Goal: Information Seeking & Learning: Find specific fact

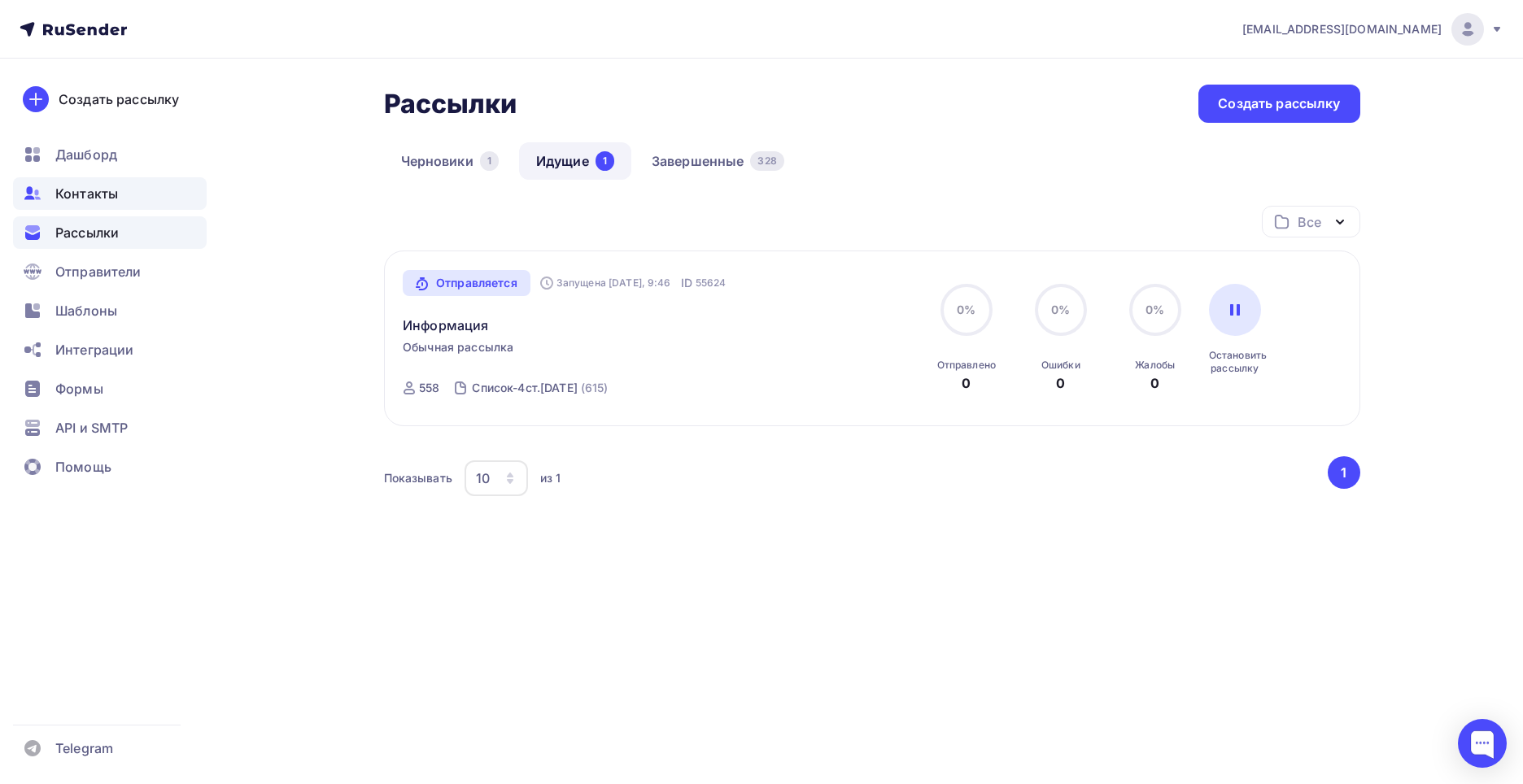
click at [93, 190] on span "Контакты" at bounding box center [87, 194] width 63 height 19
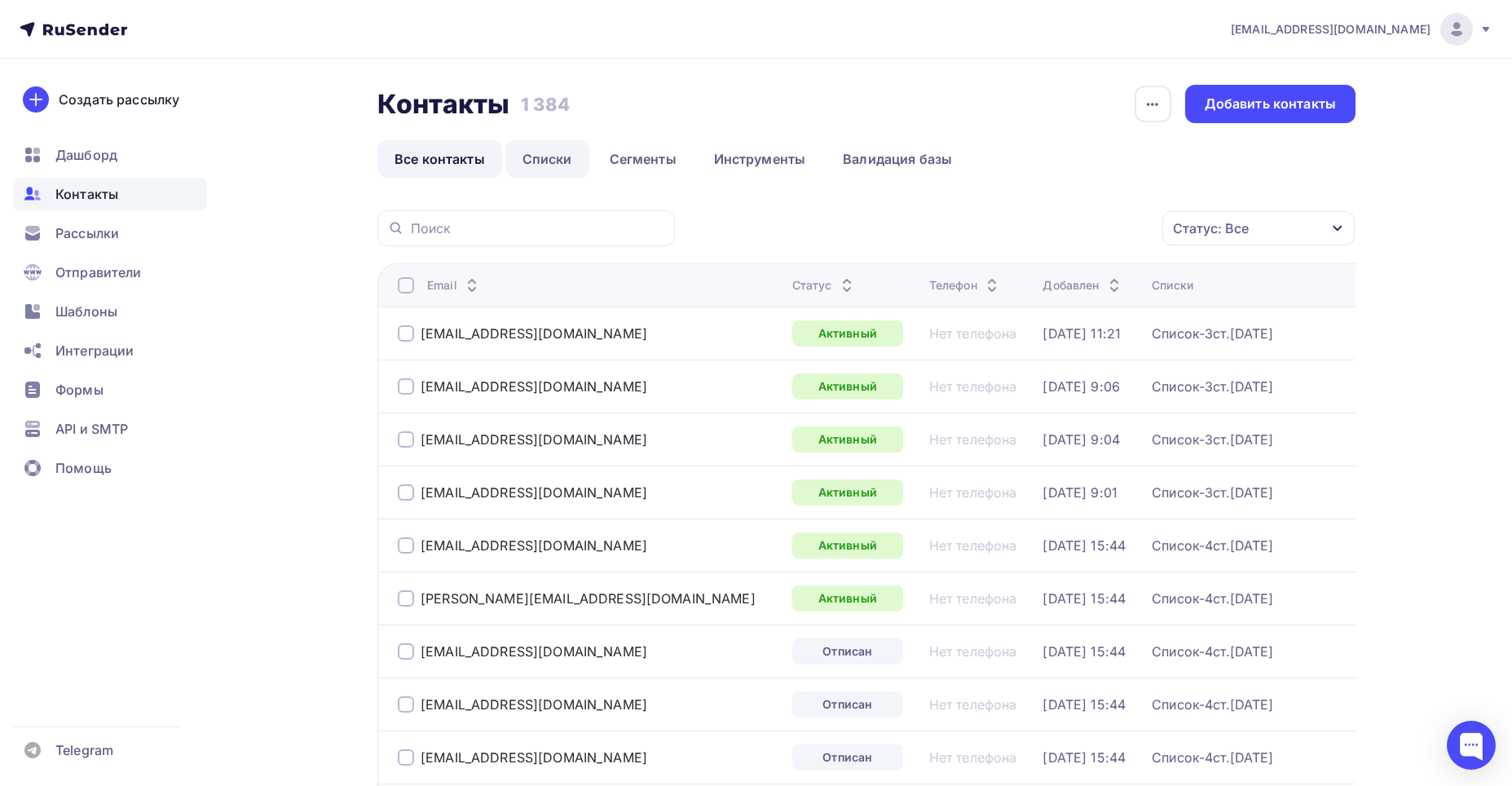
click at [546, 147] on link "Списки" at bounding box center [548, 159] width 84 height 37
click at [544, 152] on link "Списки" at bounding box center [548, 159] width 84 height 37
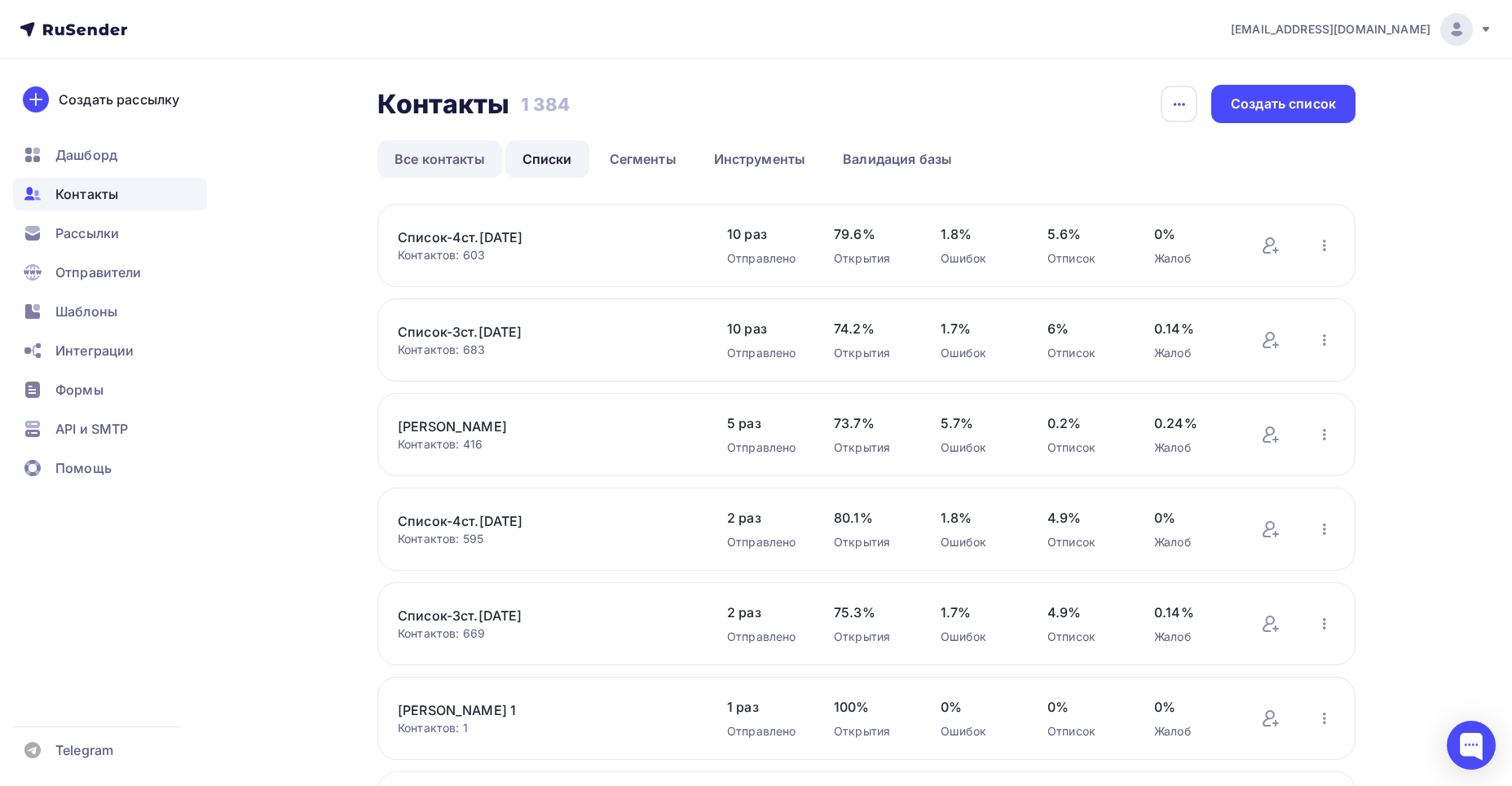
click at [451, 154] on link "Все контакты" at bounding box center [440, 159] width 124 height 37
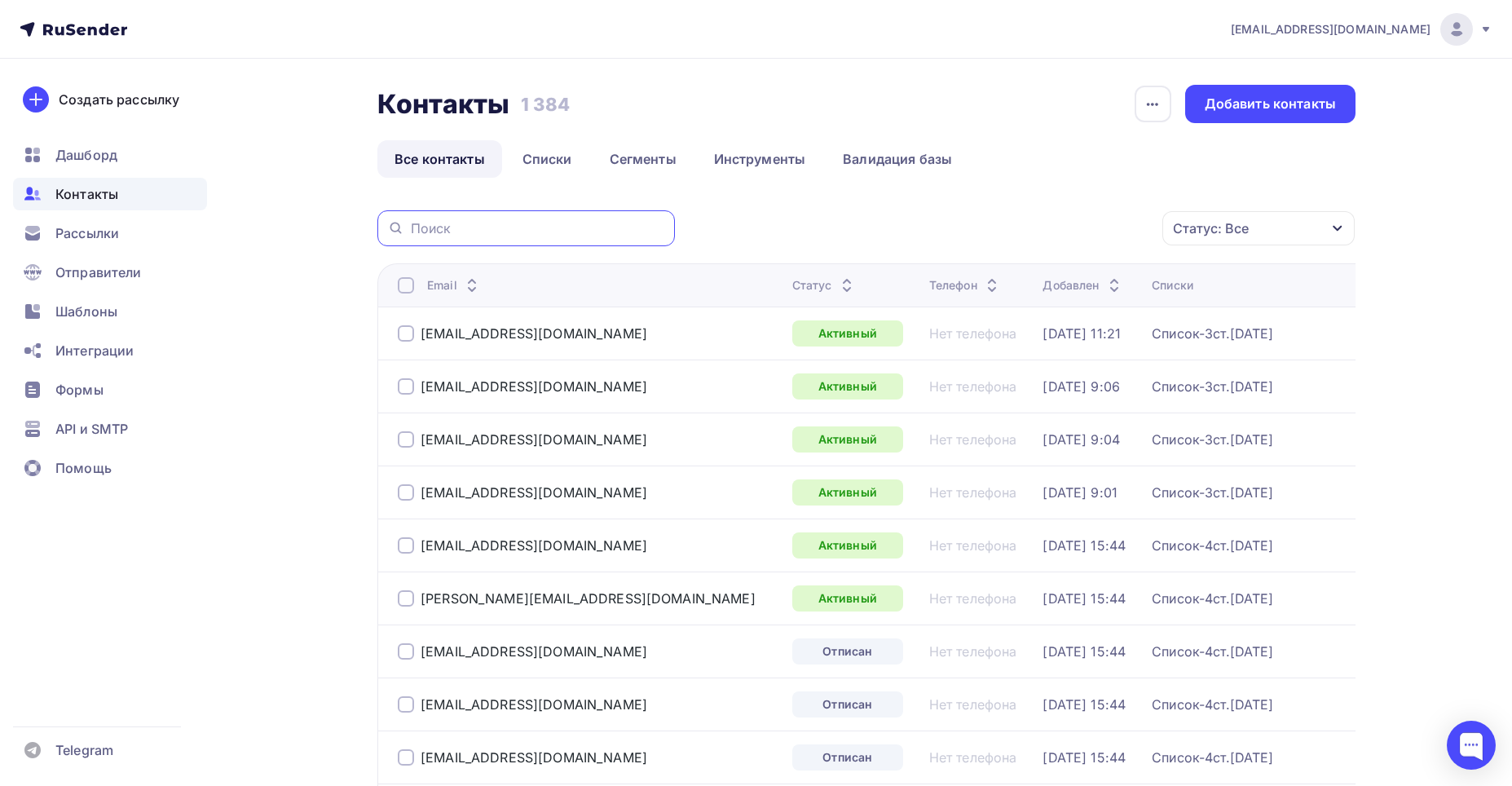
click at [481, 232] on input "text" at bounding box center [538, 228] width 254 height 18
paste input "[EMAIL_ADDRESS][DOMAIN_NAME]"
type input "[EMAIL_ADDRESS][DOMAIN_NAME]"
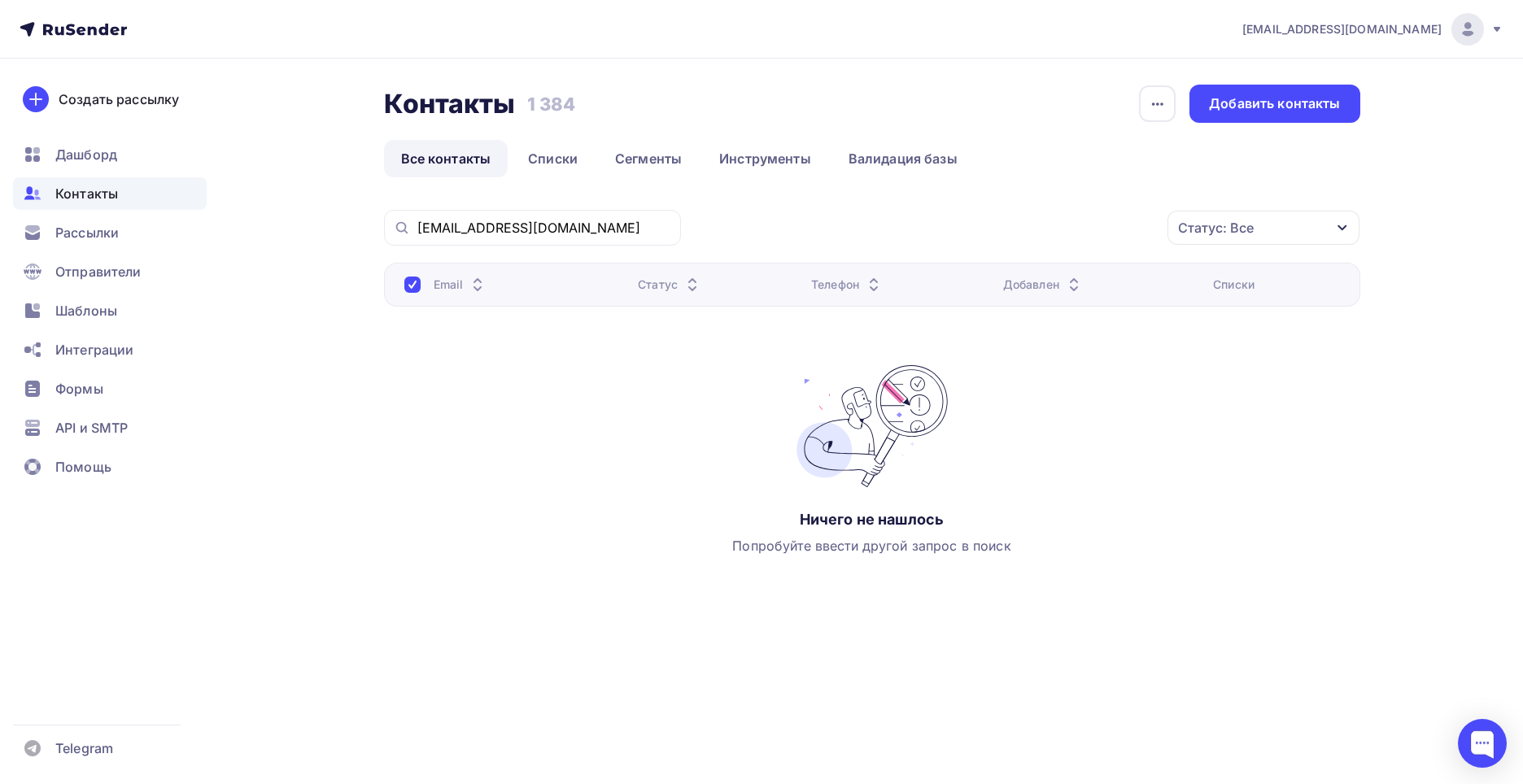
drag, startPoint x: 657, startPoint y: 512, endPoint x: 685, endPoint y: 471, distance: 49.6
click at [657, 513] on div "Email Статус Телефон Добавлен Списки Ничего не нашлось Попробуйте ввести другой…" at bounding box center [872, 424] width 976 height 325
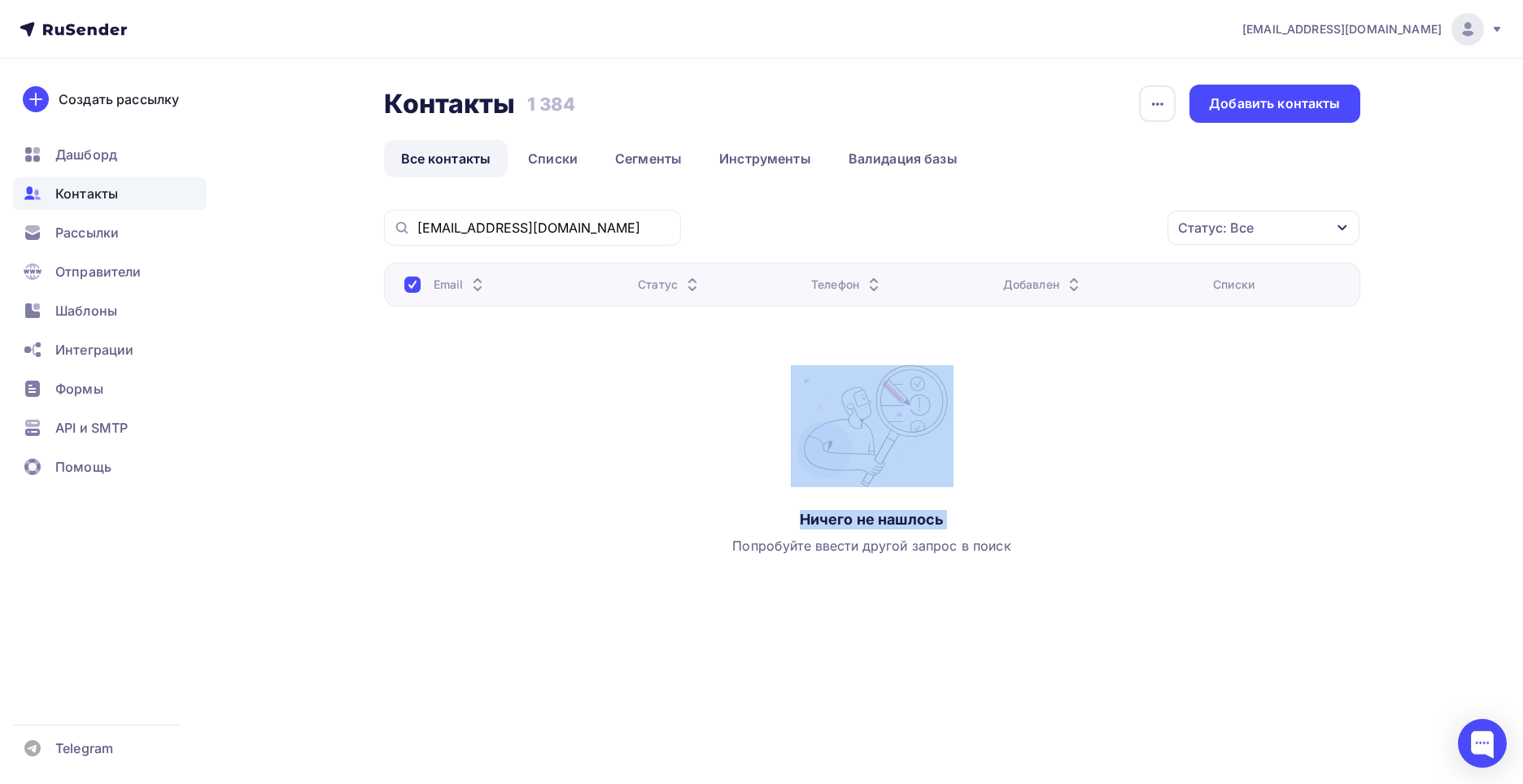
click at [666, 436] on div "Email Статус Телефон Добавлен Списки Ничего не нашлось Попробуйте ввести другой…" at bounding box center [872, 424] width 976 height 325
